Goal: Task Accomplishment & Management: Manage account settings

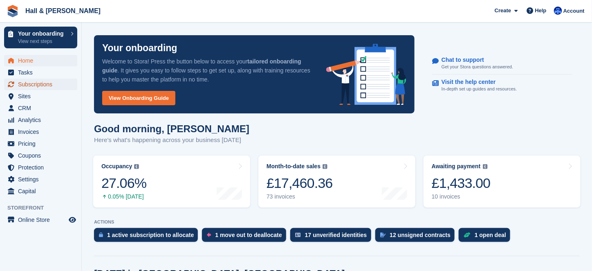
click at [23, 85] on span "Subscriptions" at bounding box center [42, 84] width 49 height 11
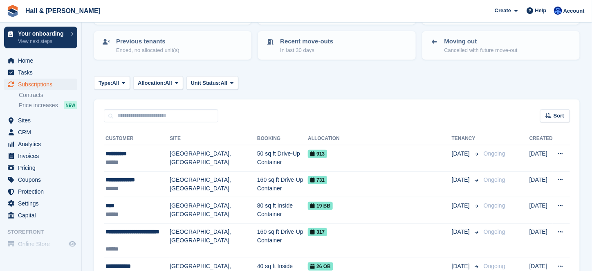
scroll to position [123, 0]
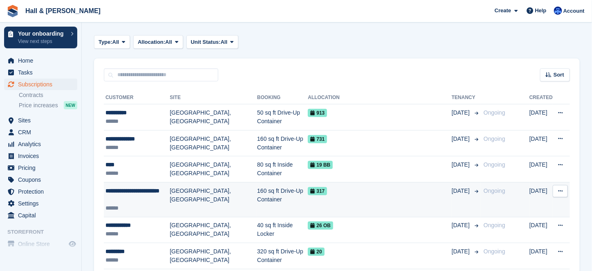
click at [140, 187] on div "**********" at bounding box center [137, 194] width 64 height 17
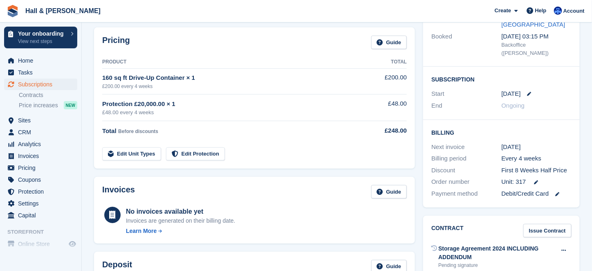
scroll to position [204, 0]
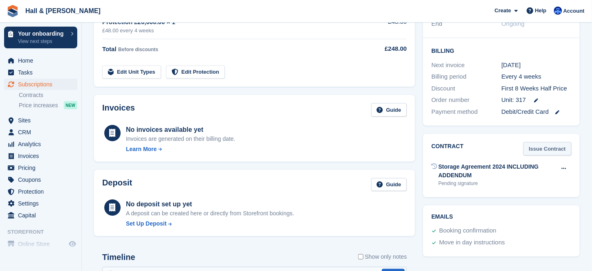
click at [538, 142] on link "Issue Contract" at bounding box center [547, 148] width 48 height 13
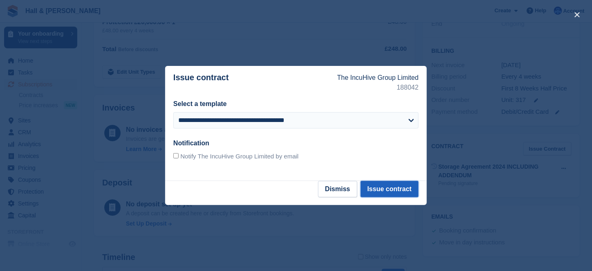
click at [393, 189] on button "Issue contract" at bounding box center [390, 189] width 58 height 16
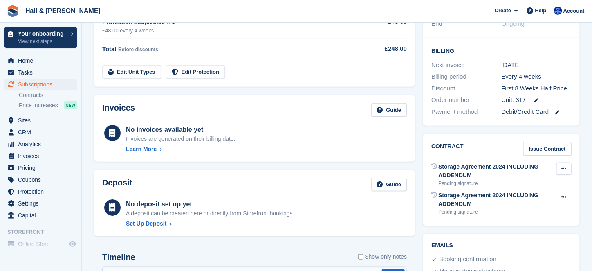
click at [565, 166] on icon at bounding box center [564, 168] width 4 height 5
click at [563, 194] on icon at bounding box center [564, 196] width 4 height 5
click at [554, 162] on div "Storage Agreement 2024 INCLUDING ADDENDUM" at bounding box center [497, 170] width 118 height 17
click at [562, 166] on icon at bounding box center [564, 168] width 4 height 5
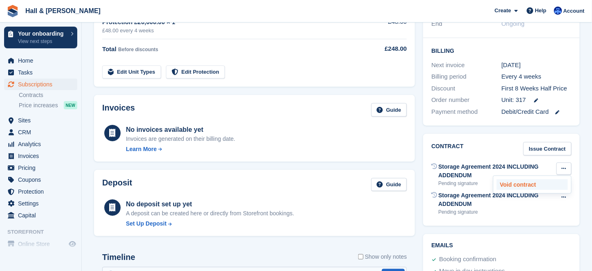
click at [527, 179] on p "Void contract" at bounding box center [532, 184] width 71 height 11
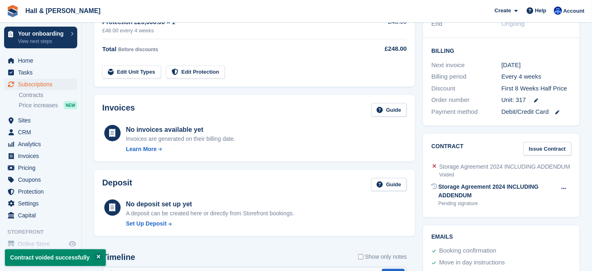
scroll to position [245, 0]
